Goal: Information Seeking & Learning: Understand process/instructions

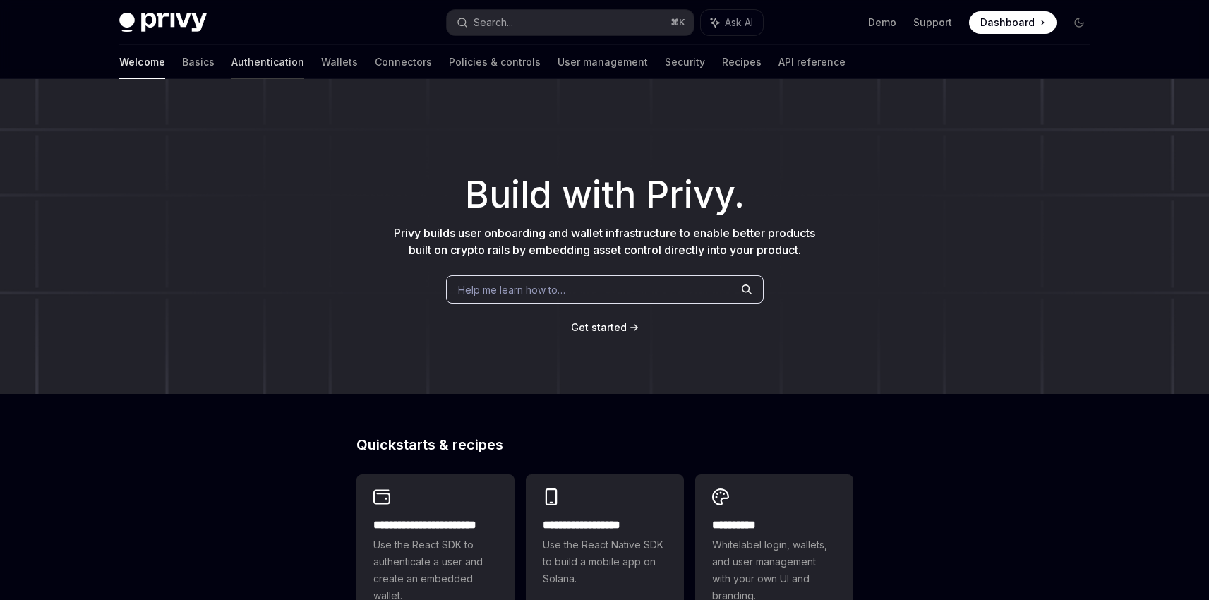
click at [232, 68] on link "Authentication" at bounding box center [268, 62] width 73 height 34
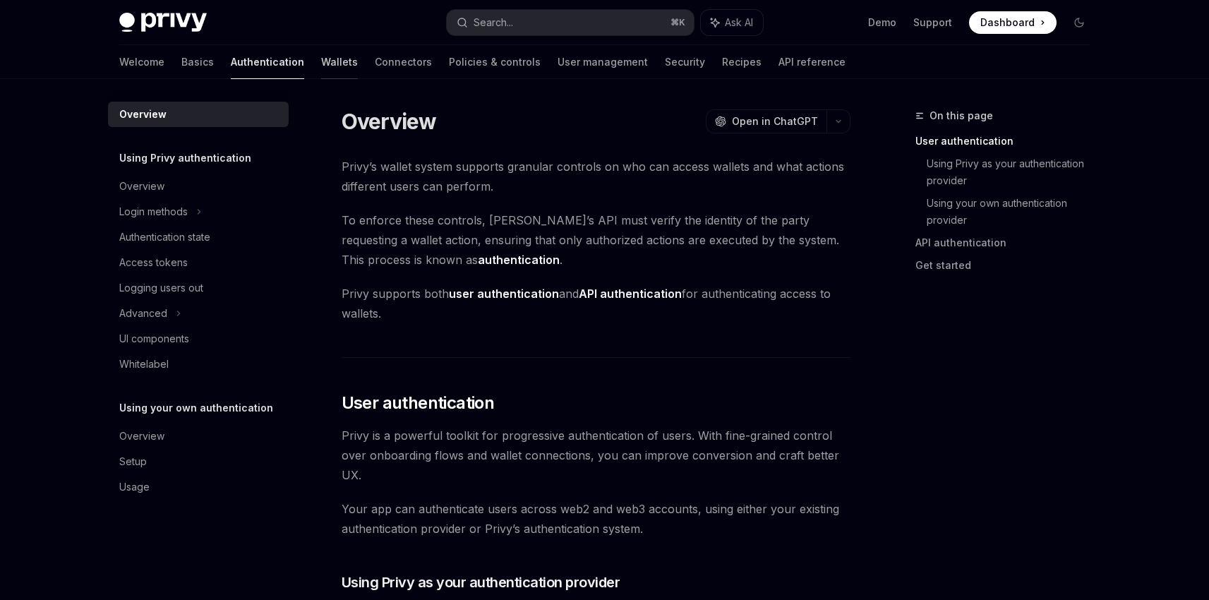
click at [321, 59] on link "Wallets" at bounding box center [339, 62] width 37 height 34
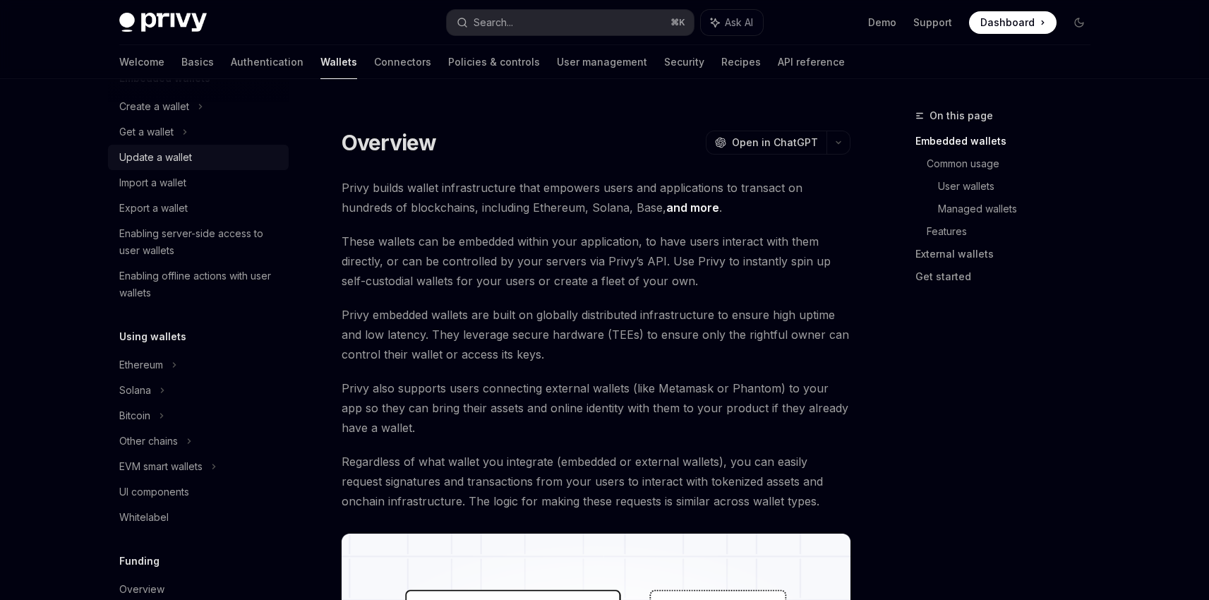
scroll to position [120, 0]
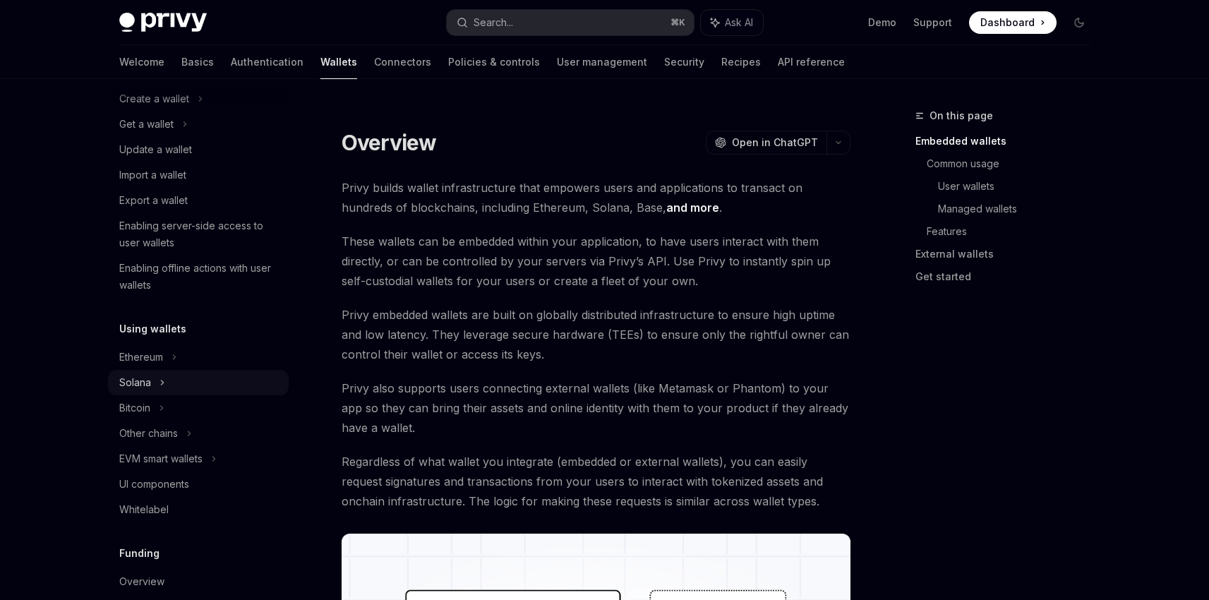
click at [139, 133] on div "Solana" at bounding box center [146, 124] width 54 height 17
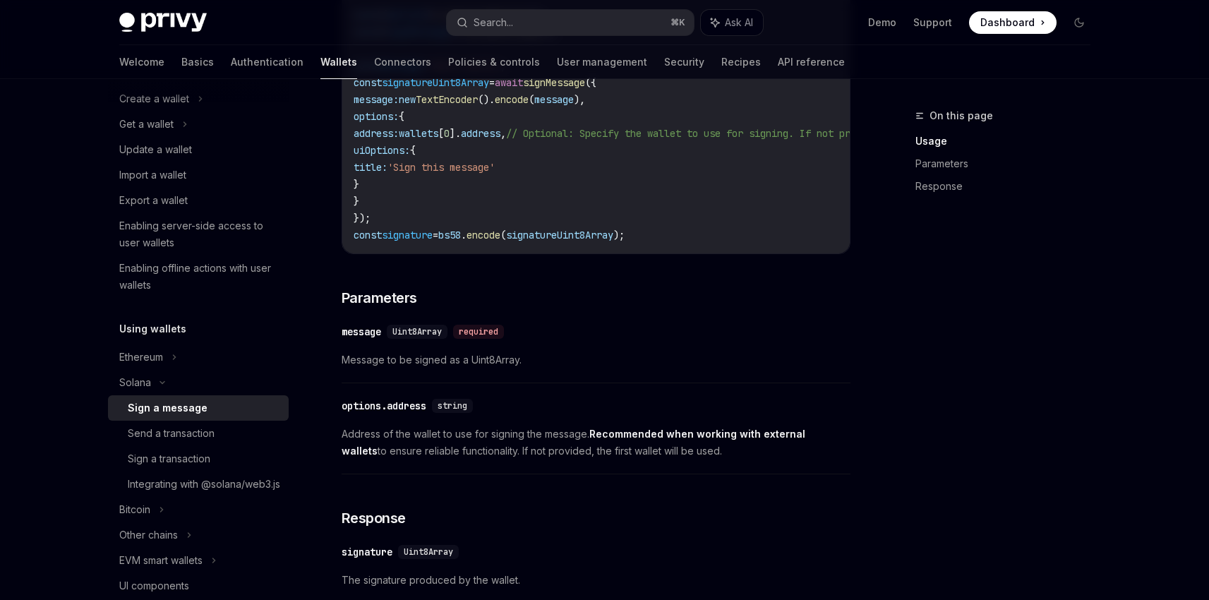
scroll to position [608, 0]
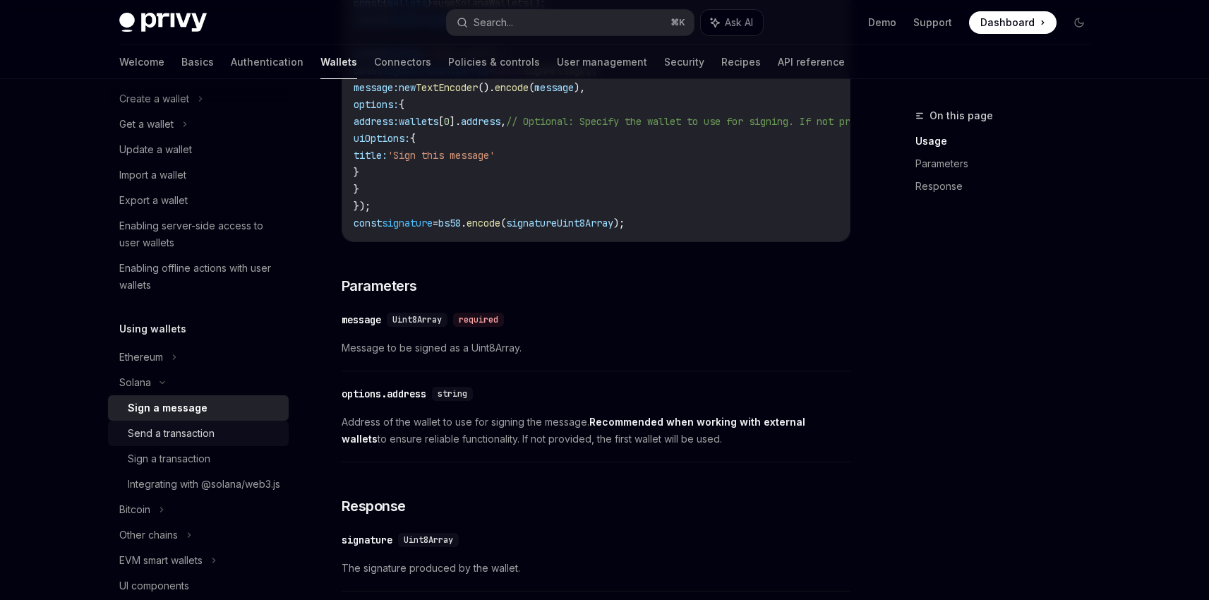
click at [192, 433] on div "Send a transaction" at bounding box center [171, 433] width 87 height 17
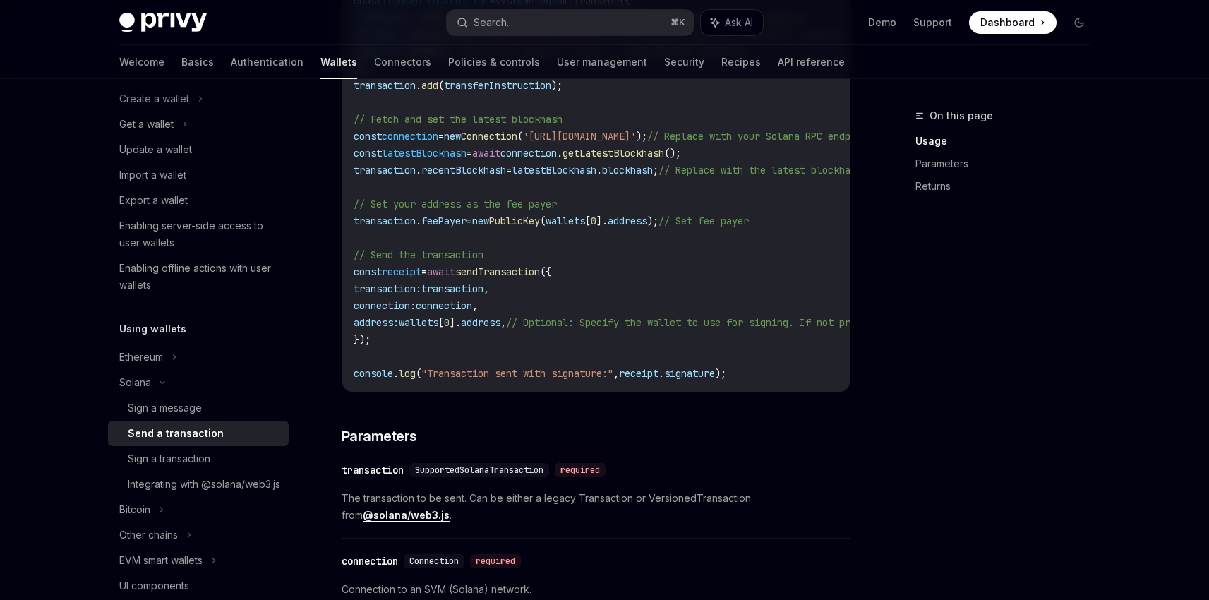
scroll to position [813, 0]
click at [194, 410] on div "Sign a message" at bounding box center [165, 408] width 74 height 17
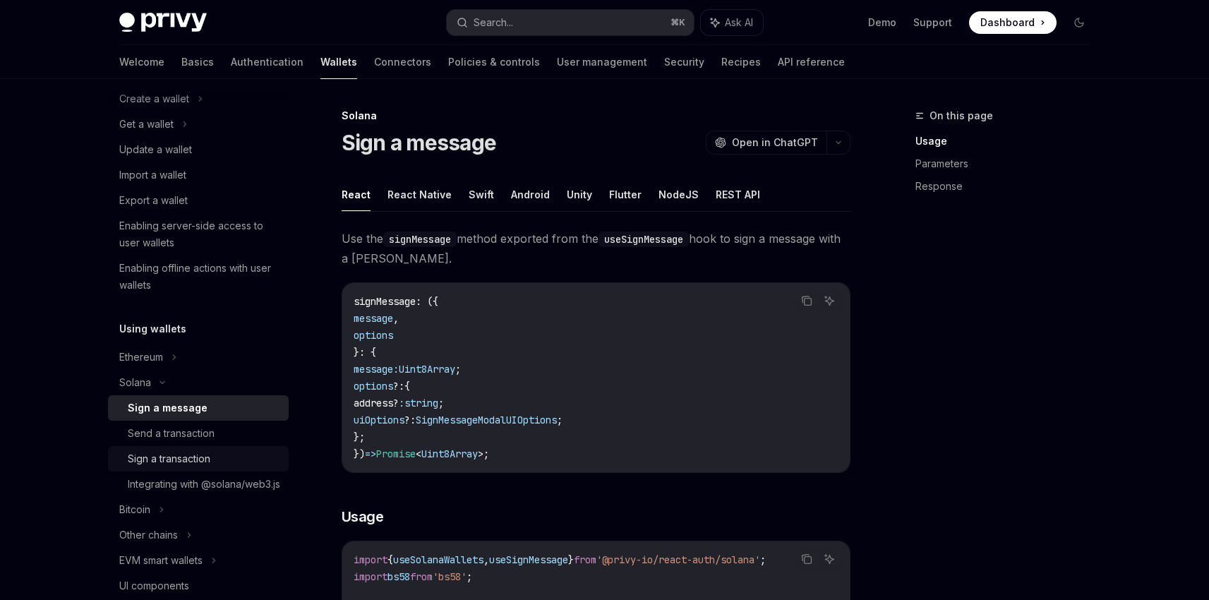
click at [184, 453] on div "Sign a transaction" at bounding box center [169, 458] width 83 height 17
type textarea "*"
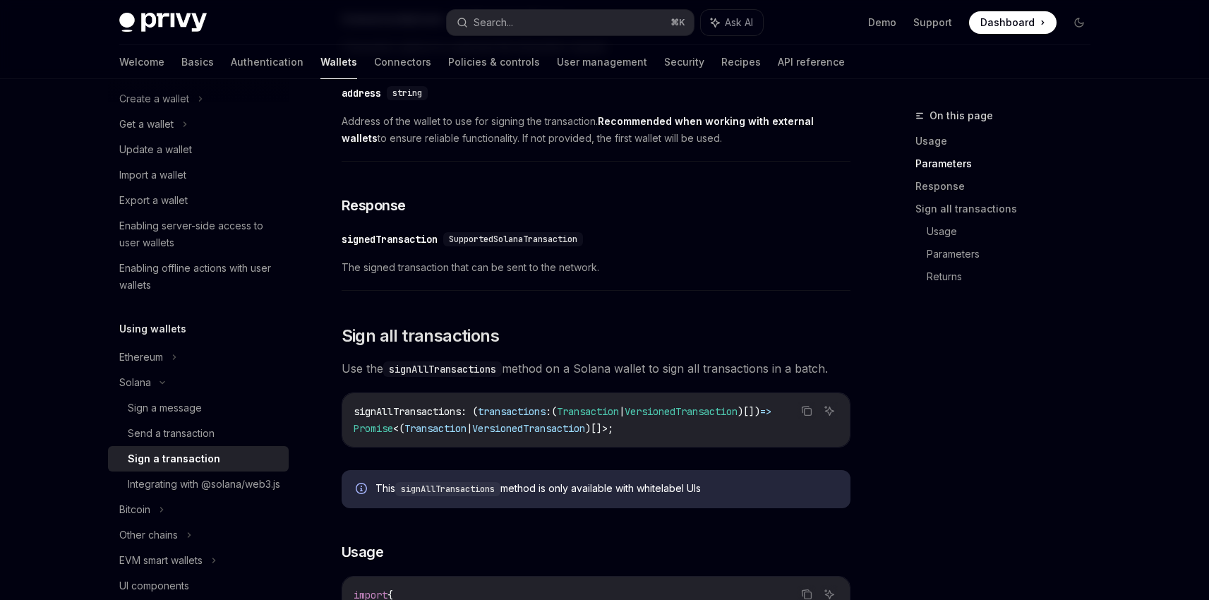
scroll to position [1310, 0]
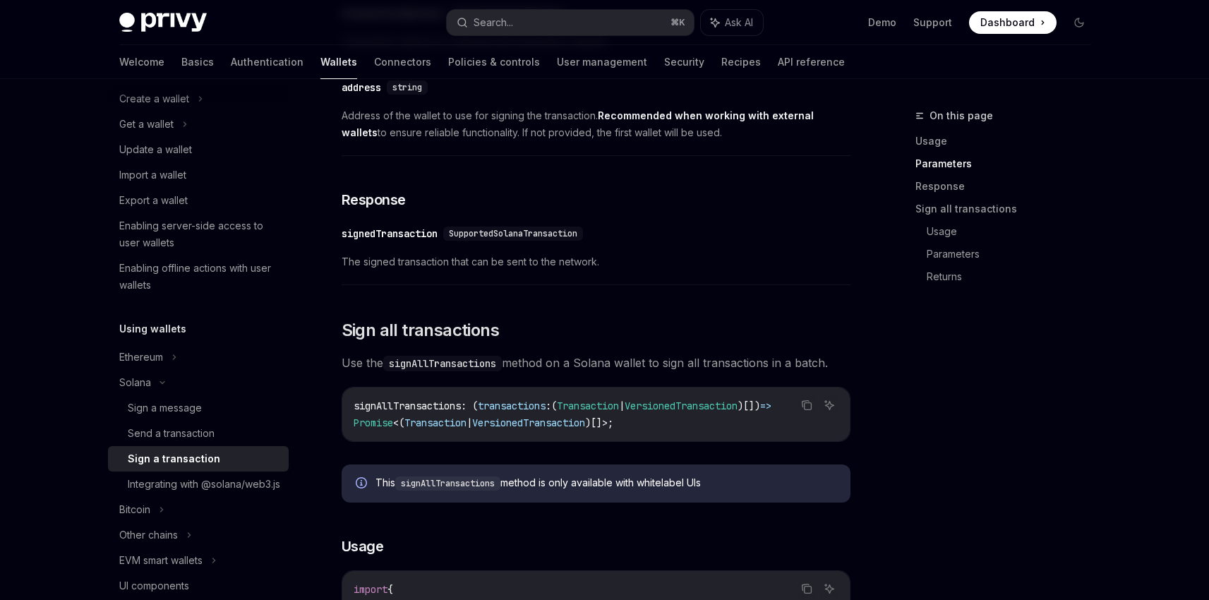
click at [381, 455] on div "Use the signTransaction method exported from the useSignTransaction hook to sig…" at bounding box center [596, 123] width 509 height 2313
click at [343, 455] on div "Use the signTransaction method exported from the useSignTransaction hook to sig…" at bounding box center [596, 123] width 509 height 2313
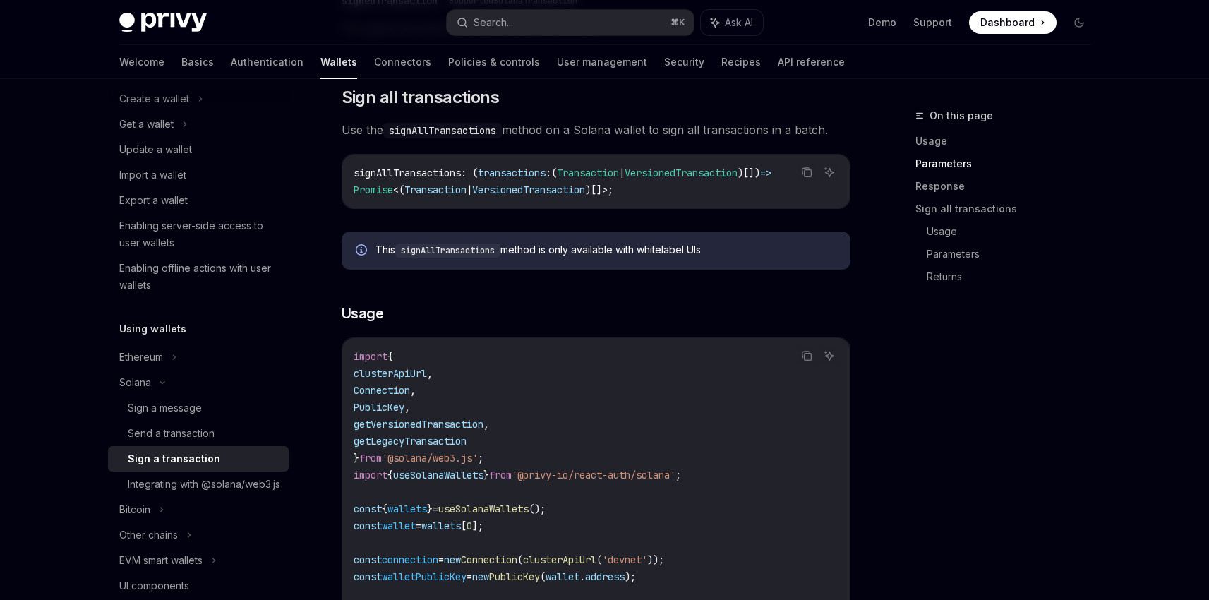
scroll to position [1584, 0]
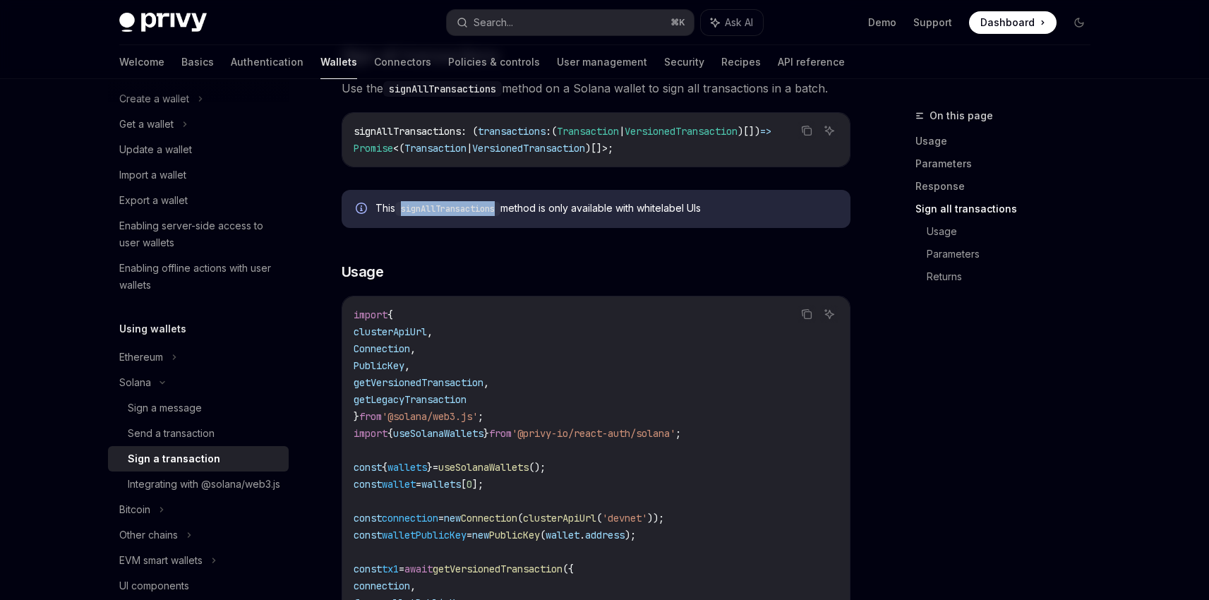
drag, startPoint x: 404, startPoint y: 215, endPoint x: 502, endPoint y: 214, distance: 98.1
click at [501, 214] on code "signAllTransactions" at bounding box center [447, 209] width 105 height 14
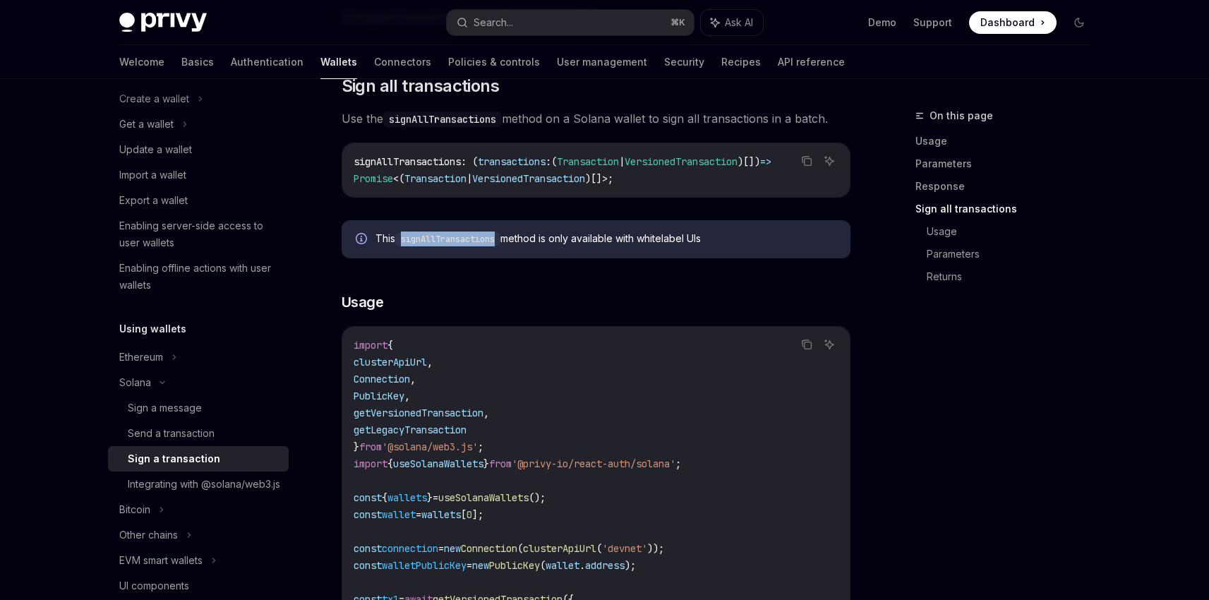
scroll to position [1556, 0]
click at [407, 233] on div "This signAllTransactions method is only available with whitelabel UIs" at bounding box center [596, 237] width 509 height 38
drag, startPoint x: 375, startPoint y: 239, endPoint x: 702, endPoint y: 249, distance: 327.7
click at [703, 245] on div "This signAllTransactions method is only available with whitelabel UIs" at bounding box center [606, 237] width 461 height 16
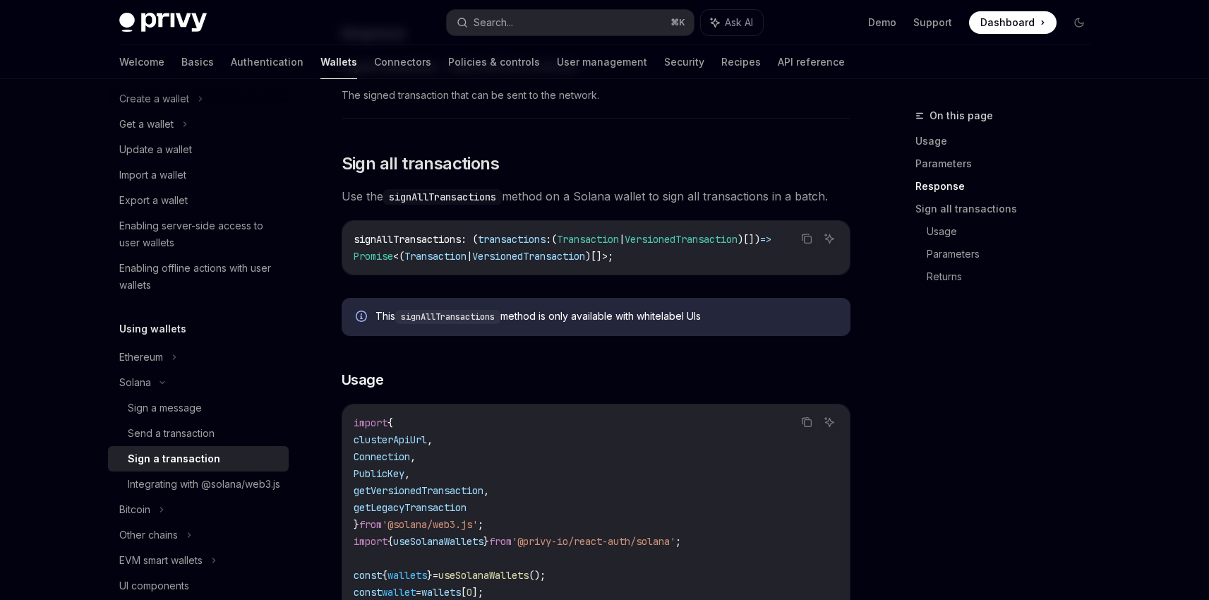
scroll to position [1473, 0]
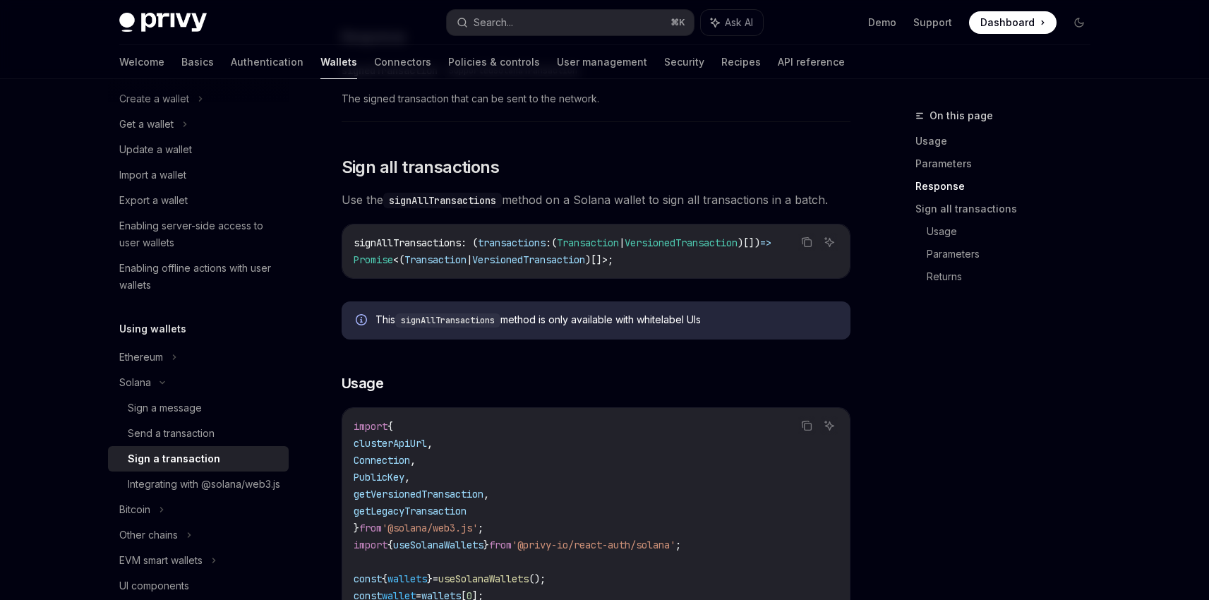
copy div "This signAllTransactions method is only available with whitelabel UIs"
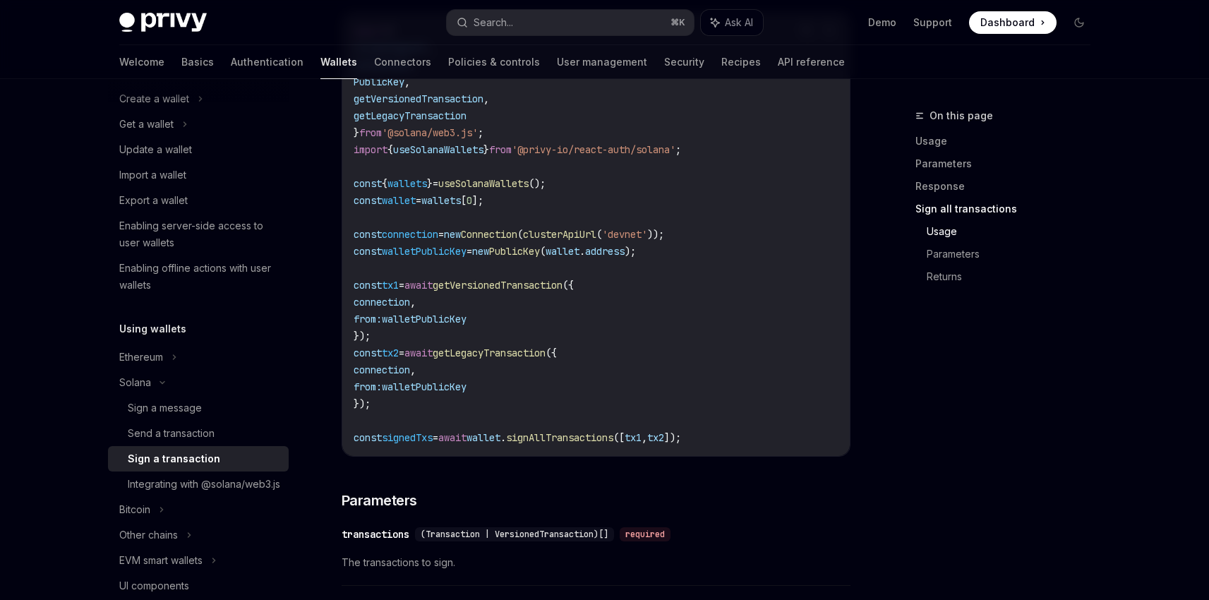
scroll to position [1858, 0]
